Goal: Task Accomplishment & Management: Complete application form

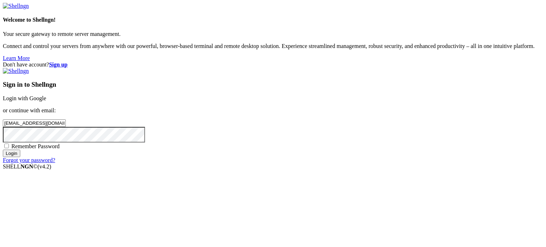
click at [66, 122] on input "emondragon@win.pe" at bounding box center [34, 123] width 63 height 7
click at [20, 157] on input "Login" at bounding box center [11, 153] width 17 height 7
click at [250, 148] on div "Don't have account? Sign up Sign in to Shellngn Login with Google or continue w…" at bounding box center [273, 116] width 541 height 108
click at [66, 120] on input "email" at bounding box center [34, 123] width 63 height 7
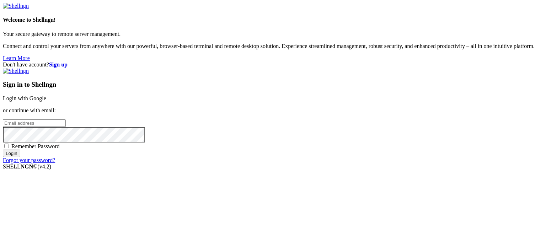
click at [66, 120] on input "email" at bounding box center [34, 123] width 63 height 7
click at [140, 3] on div "Welcome to Shellngn! Your secure gateway to remote server management. Connect a…" at bounding box center [273, 32] width 541 height 59
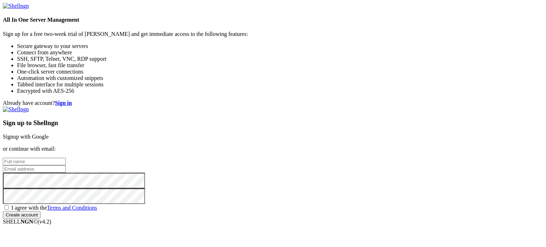
click at [66, 158] on input "text" at bounding box center [34, 161] width 63 height 7
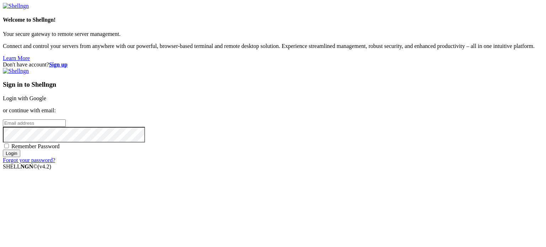
click at [66, 120] on input "email" at bounding box center [34, 123] width 63 height 7
type input "admin"
click at [3, 150] on input "Login" at bounding box center [11, 153] width 17 height 7
